Goal: Find specific page/section: Find specific page/section

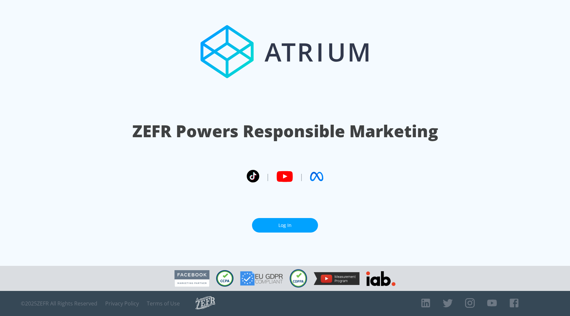
click at [285, 224] on link "Log In" at bounding box center [285, 225] width 66 height 15
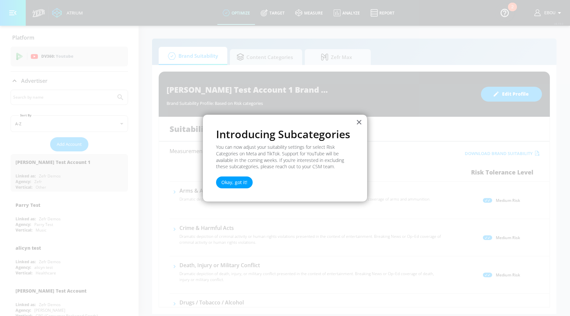
click at [275, 28] on div at bounding box center [285, 158] width 570 height 316
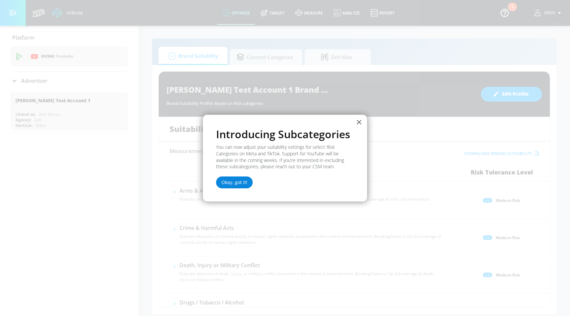
click at [232, 185] on button "Okay, got it!" at bounding box center [234, 182] width 37 height 12
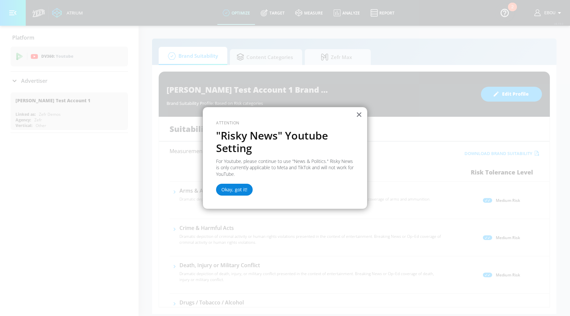
click at [240, 192] on button "Okay, got it!" at bounding box center [234, 190] width 37 height 12
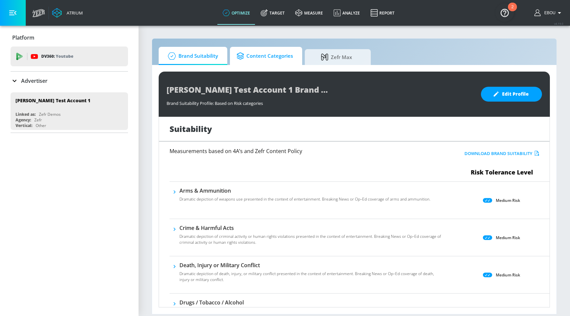
click at [270, 55] on span "Content Categories" at bounding box center [264, 56] width 56 height 16
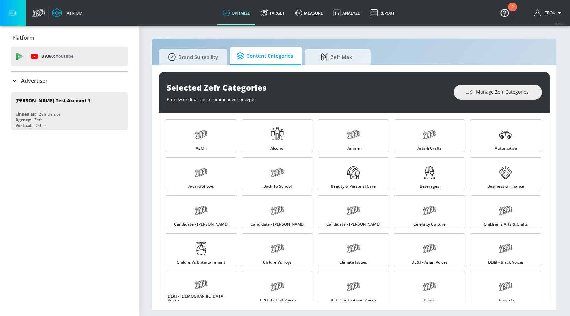
click at [508, 9] on div "2" at bounding box center [512, 7] width 9 height 9
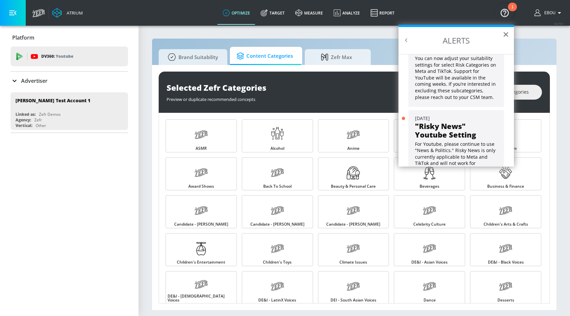
scroll to position [53, 0]
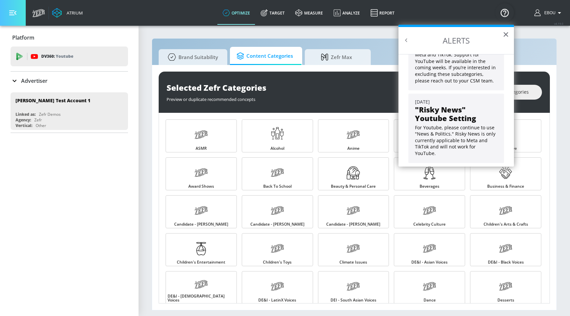
click at [9, 9] on button "button" at bounding box center [13, 13] width 26 height 26
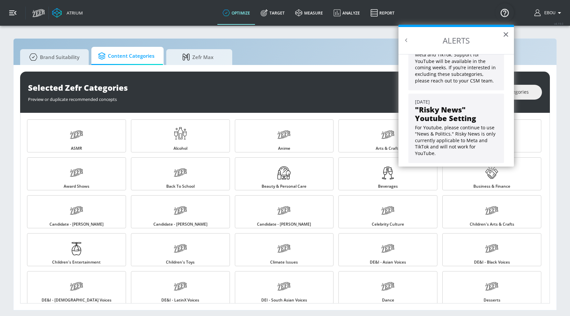
click at [9, 9] on button "button" at bounding box center [13, 13] width 26 height 26
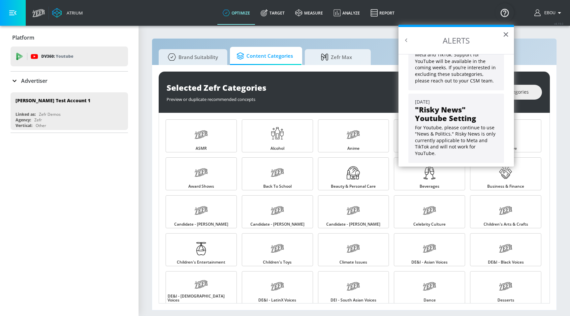
click at [556, 15] on icon "button" at bounding box center [559, 13] width 8 height 8
click at [503, 10] on img "Open Resource Center" at bounding box center [504, 12] width 18 height 18
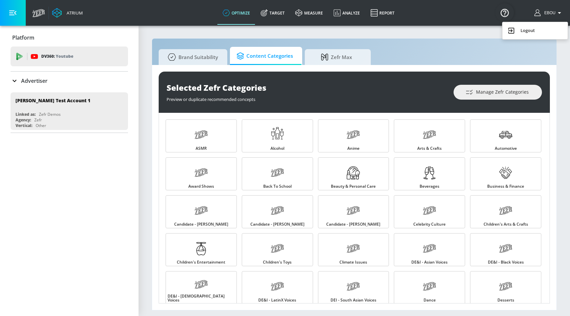
click at [557, 12] on div at bounding box center [285, 158] width 570 height 316
click at [557, 12] on icon "button" at bounding box center [559, 13] width 8 height 8
click at [371, 12] on div at bounding box center [285, 158] width 570 height 316
click at [378, 14] on link "Report" at bounding box center [382, 13] width 35 height 24
click at [18, 81] on div "Advertiser" at bounding box center [29, 81] width 37 height 8
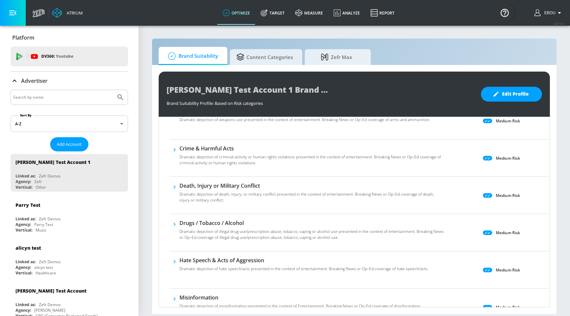
scroll to position [87, 0]
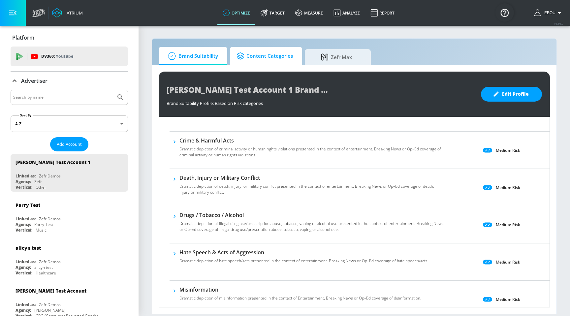
click at [265, 62] on span "Content Categories" at bounding box center [264, 56] width 56 height 16
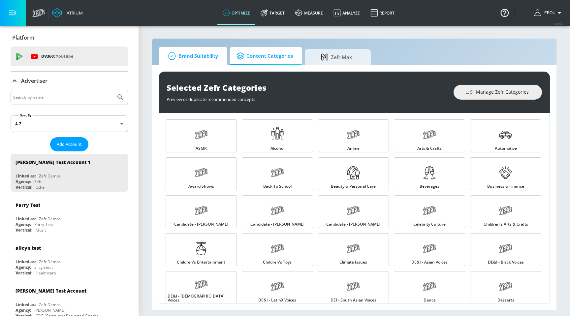
click at [211, 63] on span "Brand Suitability" at bounding box center [191, 56] width 53 height 16
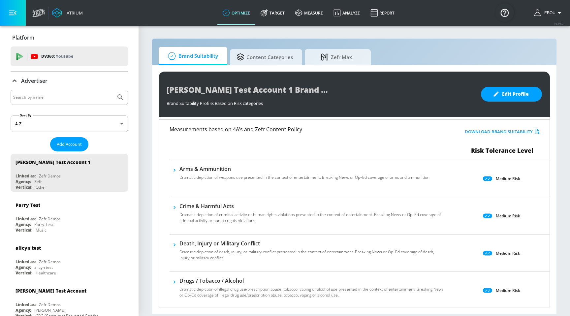
scroll to position [23, 0]
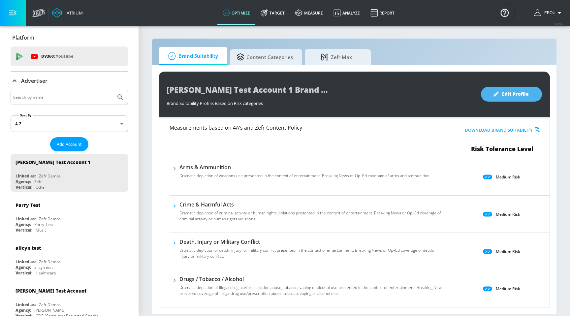
click at [491, 95] on button "Edit Profile" at bounding box center [511, 94] width 61 height 15
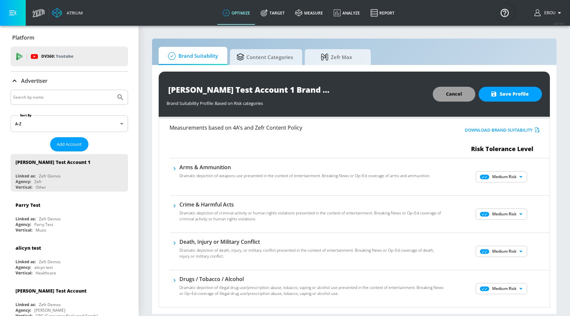
click at [459, 94] on span "Cancel" at bounding box center [454, 94] width 16 height 8
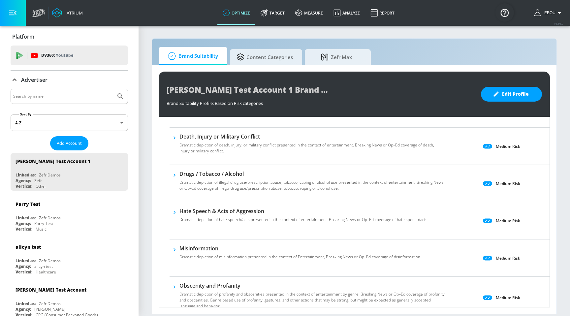
scroll to position [0, 0]
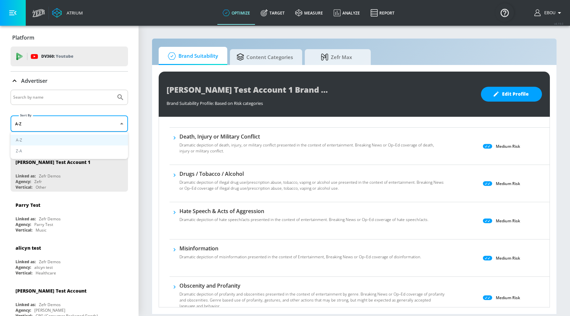
click at [60, 124] on body "Atrium optimize Target measure Analyze Report optimize Target measure Analyze R…" at bounding box center [285, 158] width 570 height 316
click at [151, 206] on div at bounding box center [285, 158] width 570 height 316
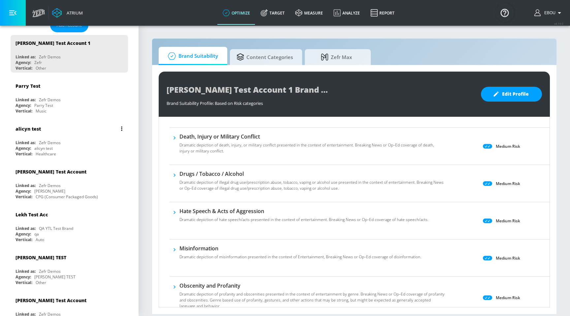
scroll to position [129, 0]
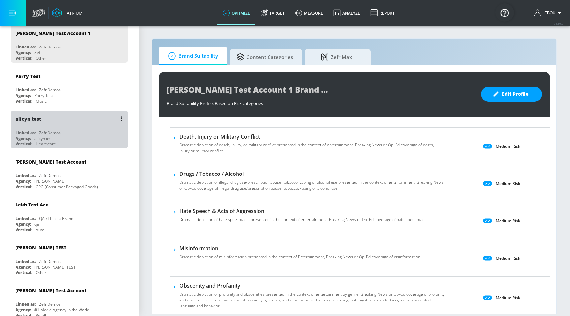
click at [62, 133] on div "Linked as: Zefr Demos" at bounding box center [70, 133] width 111 height 6
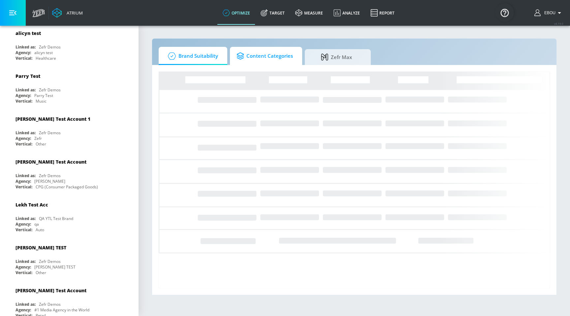
click at [266, 64] on link "Content Categories" at bounding box center [266, 56] width 72 height 18
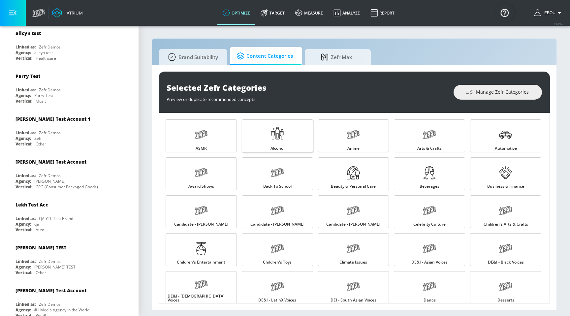
click at [280, 146] on span "Alcohol" at bounding box center [277, 148] width 14 height 4
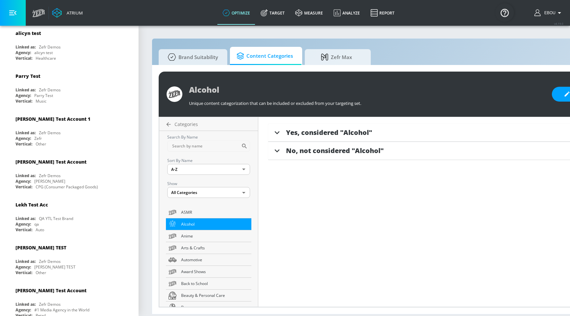
click at [308, 135] on span "Yes, considered "Alcohol"" at bounding box center [329, 132] width 86 height 9
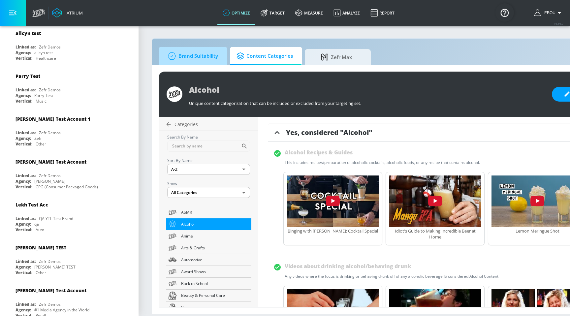
click at [190, 61] on span "Brand Suitability" at bounding box center [191, 56] width 53 height 16
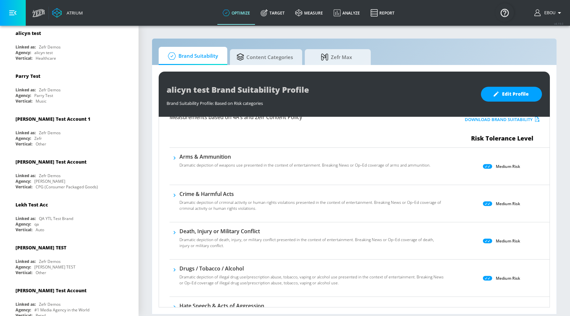
scroll to position [45, 0]
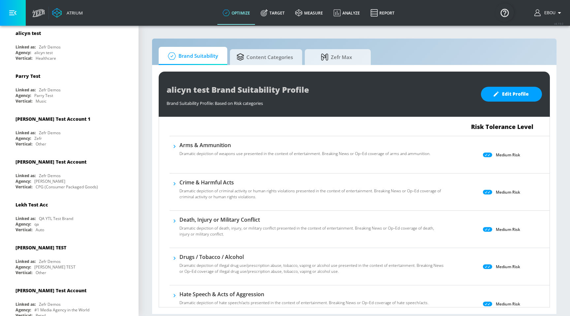
click at [222, 146] on h6 "Arms & Ammunition" at bounding box center [304, 144] width 251 height 7
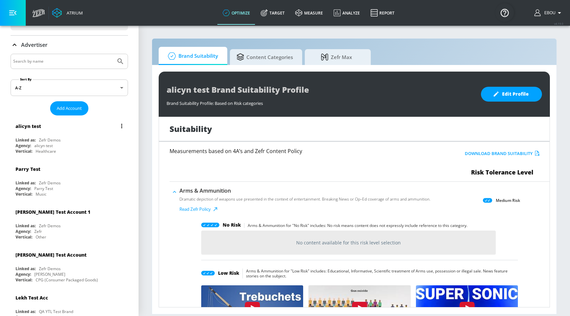
scroll to position [0, 0]
